Goal: Check status

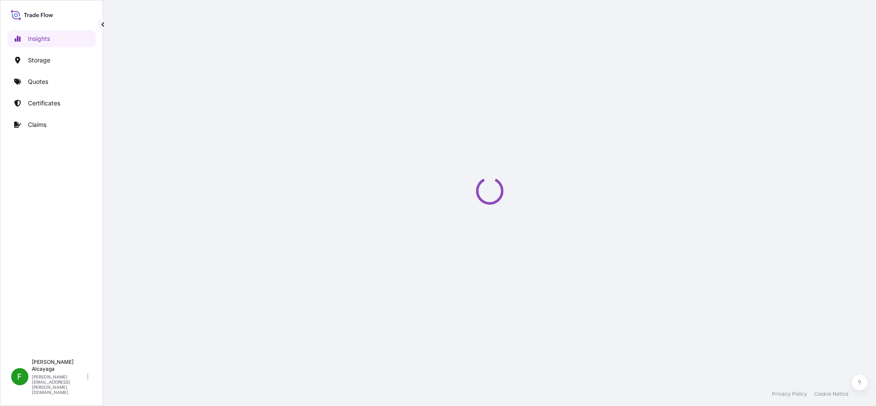
select select "2025"
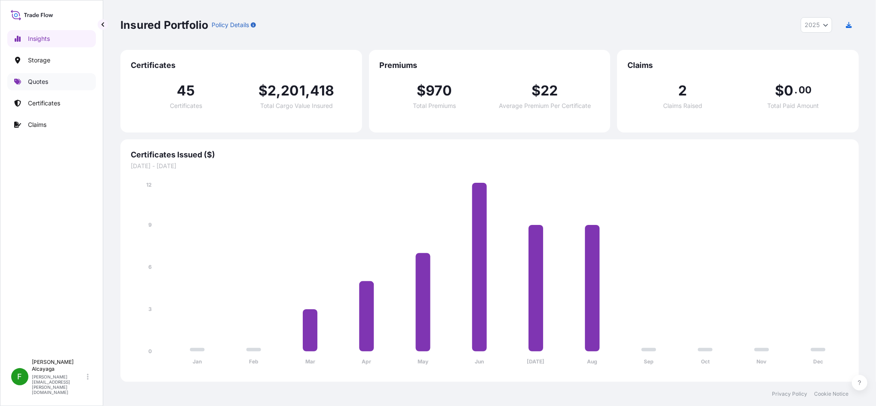
click at [64, 74] on link "Quotes" at bounding box center [51, 81] width 89 height 17
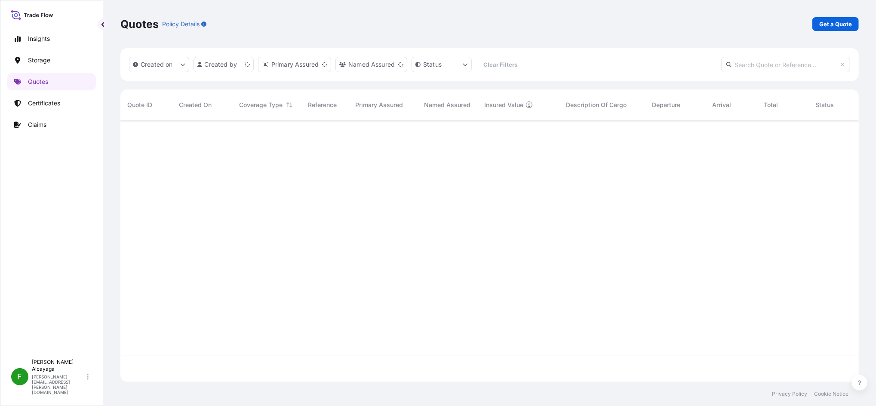
scroll to position [258, 730]
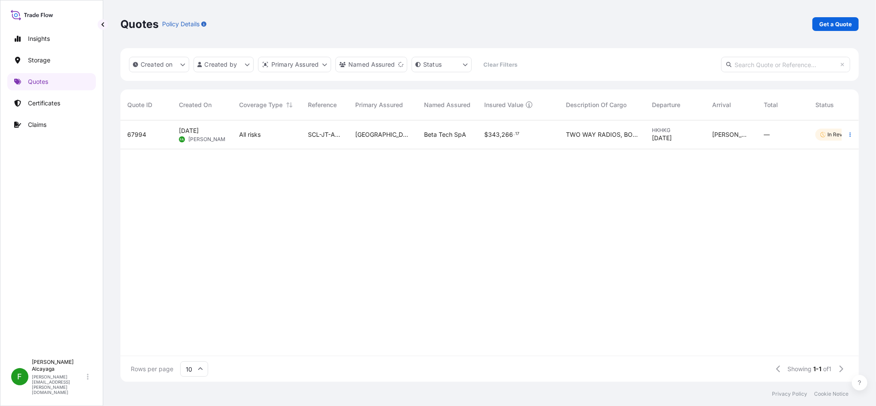
click at [831, 135] on p "In Review" at bounding box center [840, 134] width 24 height 7
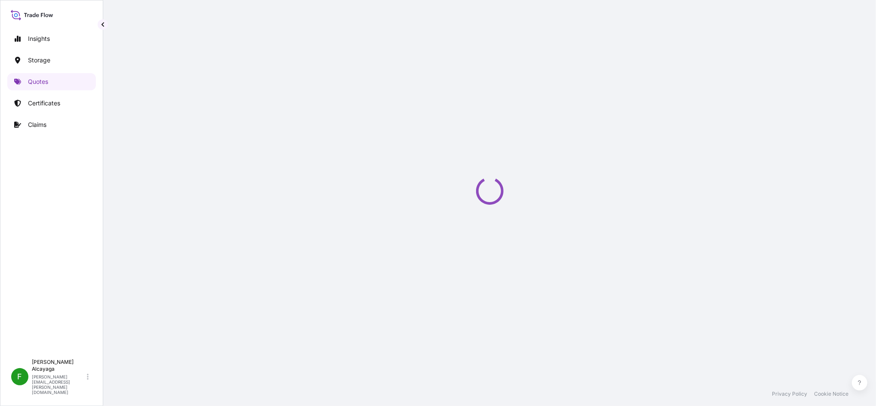
select select "Air"
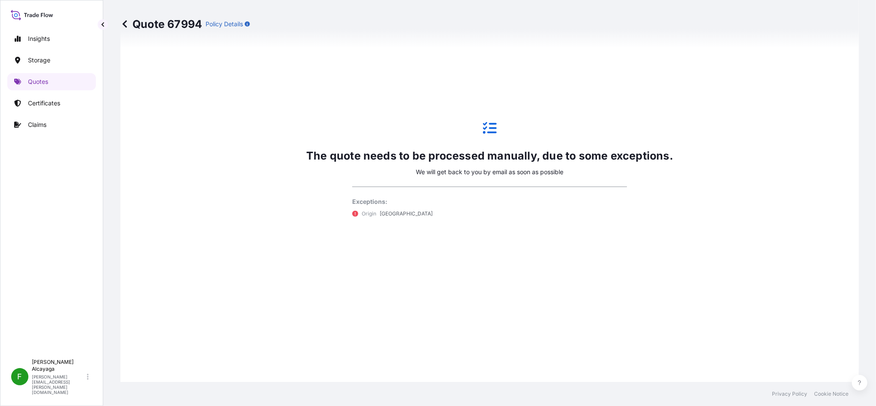
scroll to position [594, 0]
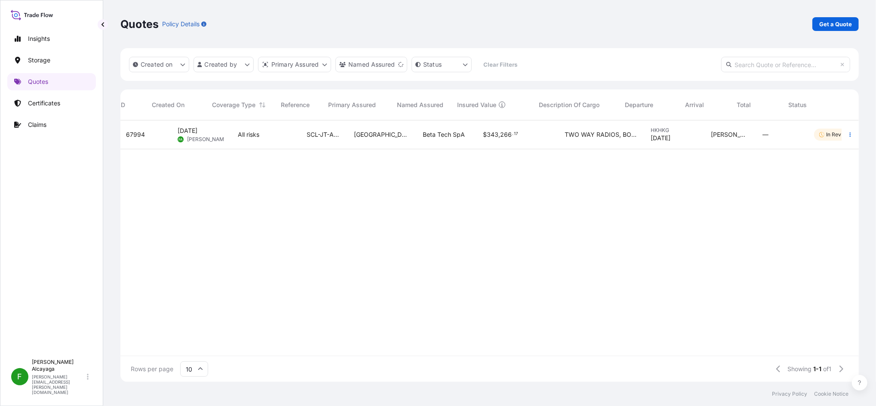
scroll to position [0, 27]
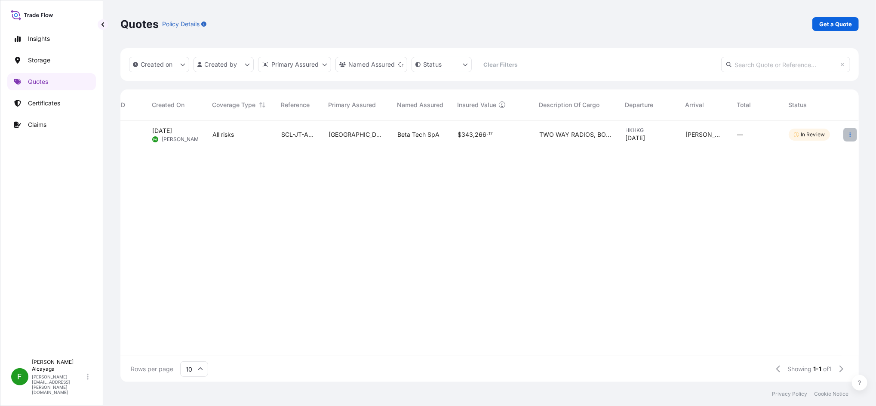
click at [848, 135] on icon "button" at bounding box center [850, 134] width 5 height 5
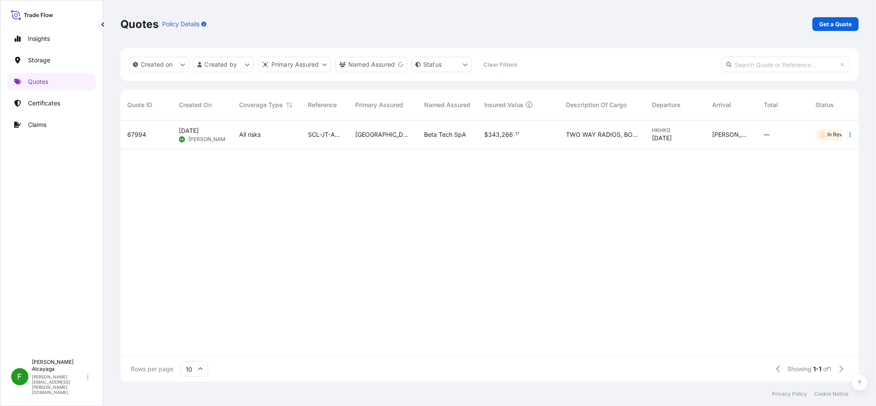
click at [280, 131] on div "All risks" at bounding box center [266, 134] width 55 height 9
select select "Air"
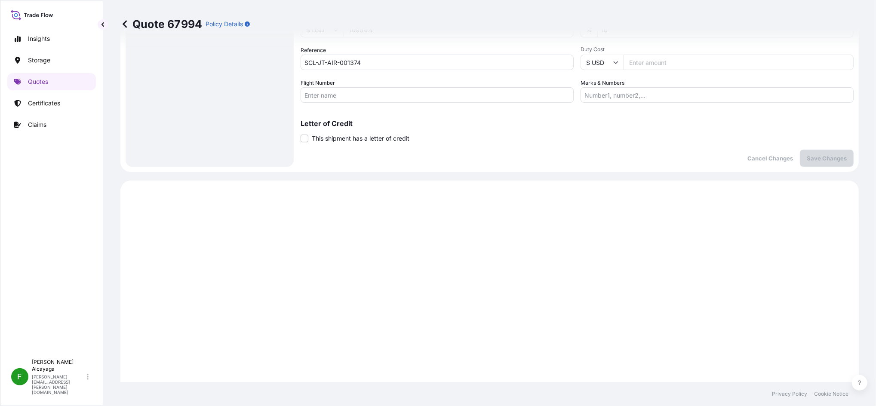
scroll to position [412, 0]
